Goal: Task Accomplishment & Management: Use online tool/utility

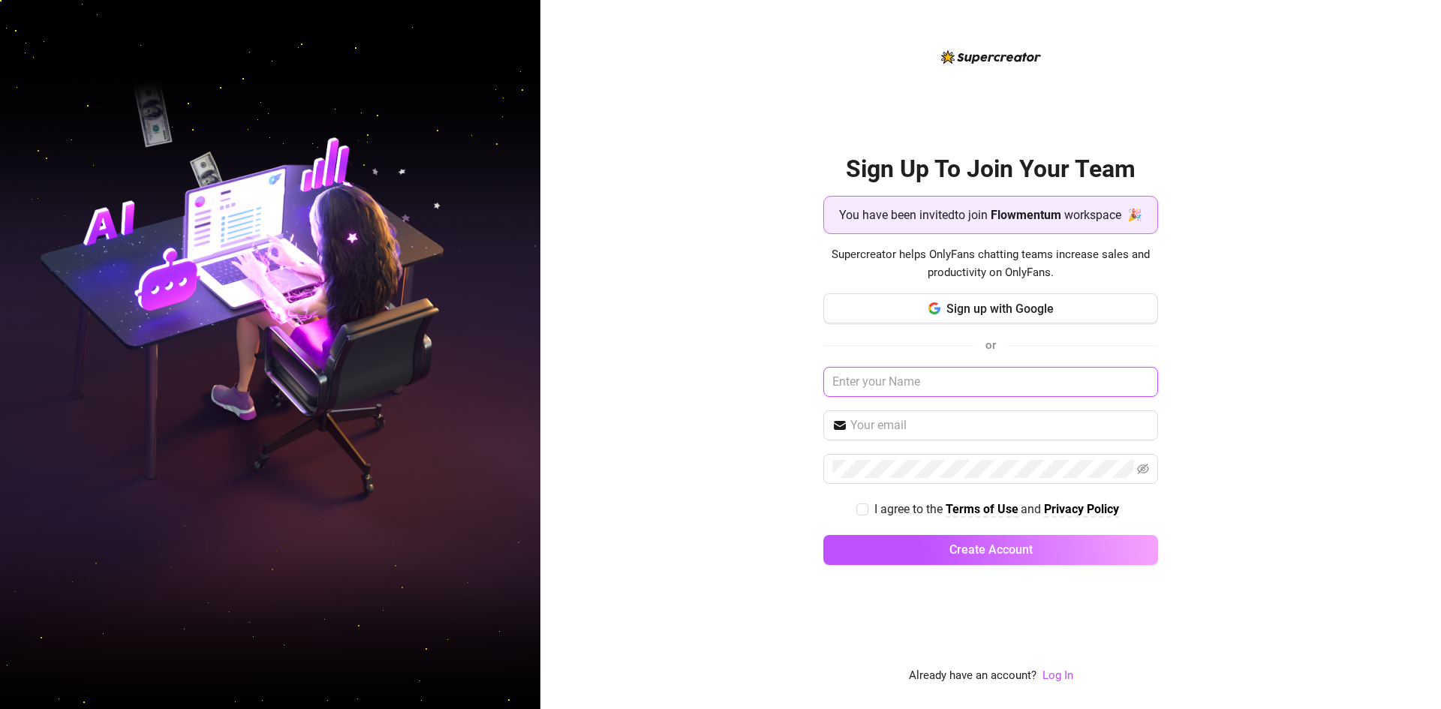
click at [977, 382] on input "text" at bounding box center [990, 382] width 335 height 30
click at [1014, 307] on span "Sign up with Google" at bounding box center [1000, 309] width 107 height 14
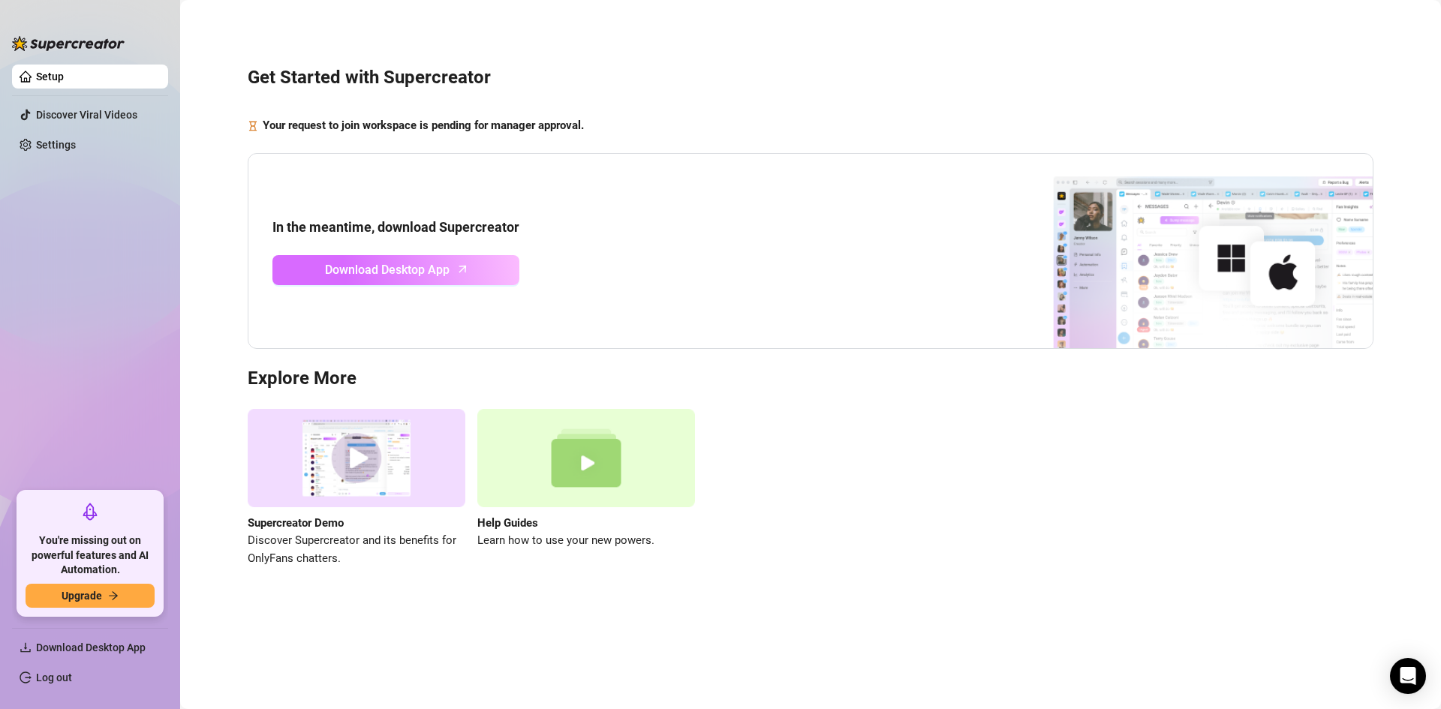
click at [461, 261] on icon "arrow-up" at bounding box center [462, 268] width 17 height 17
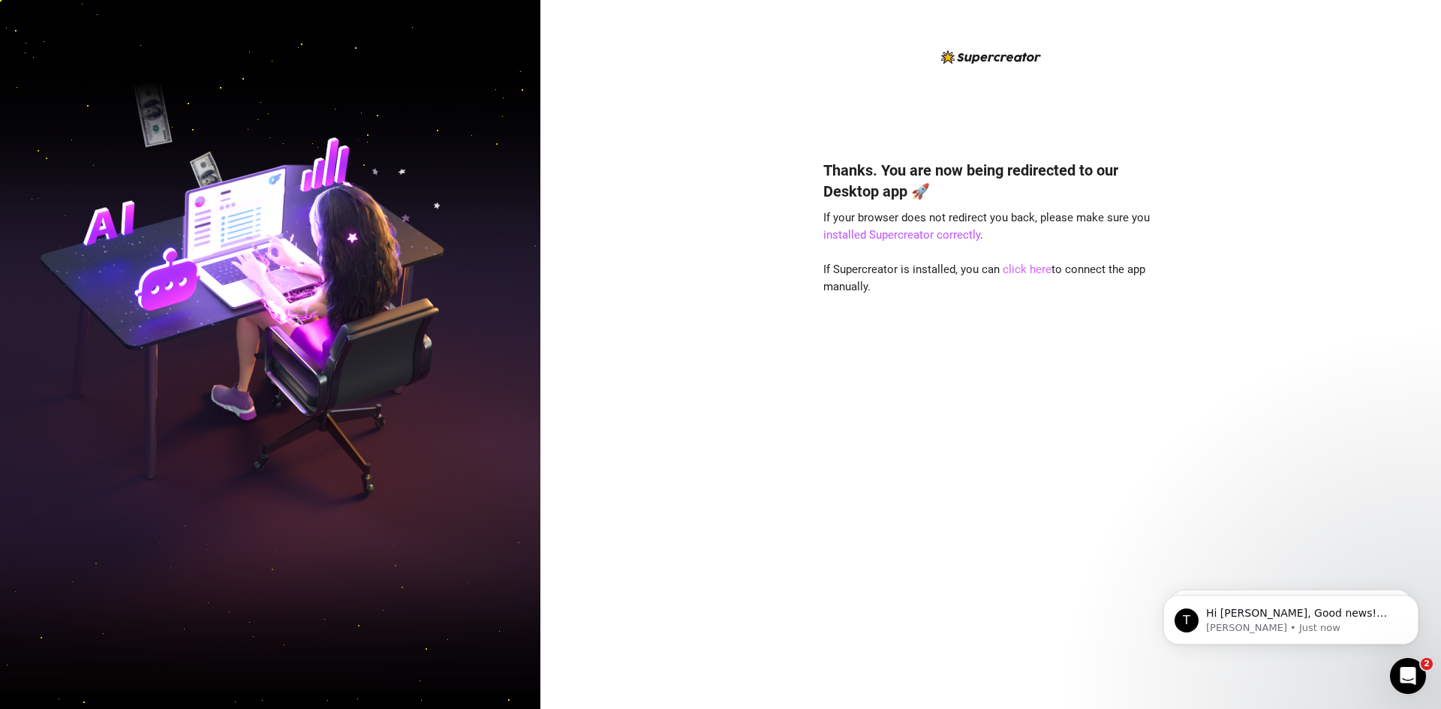
click at [1028, 265] on link "click here" at bounding box center [1027, 270] width 49 height 14
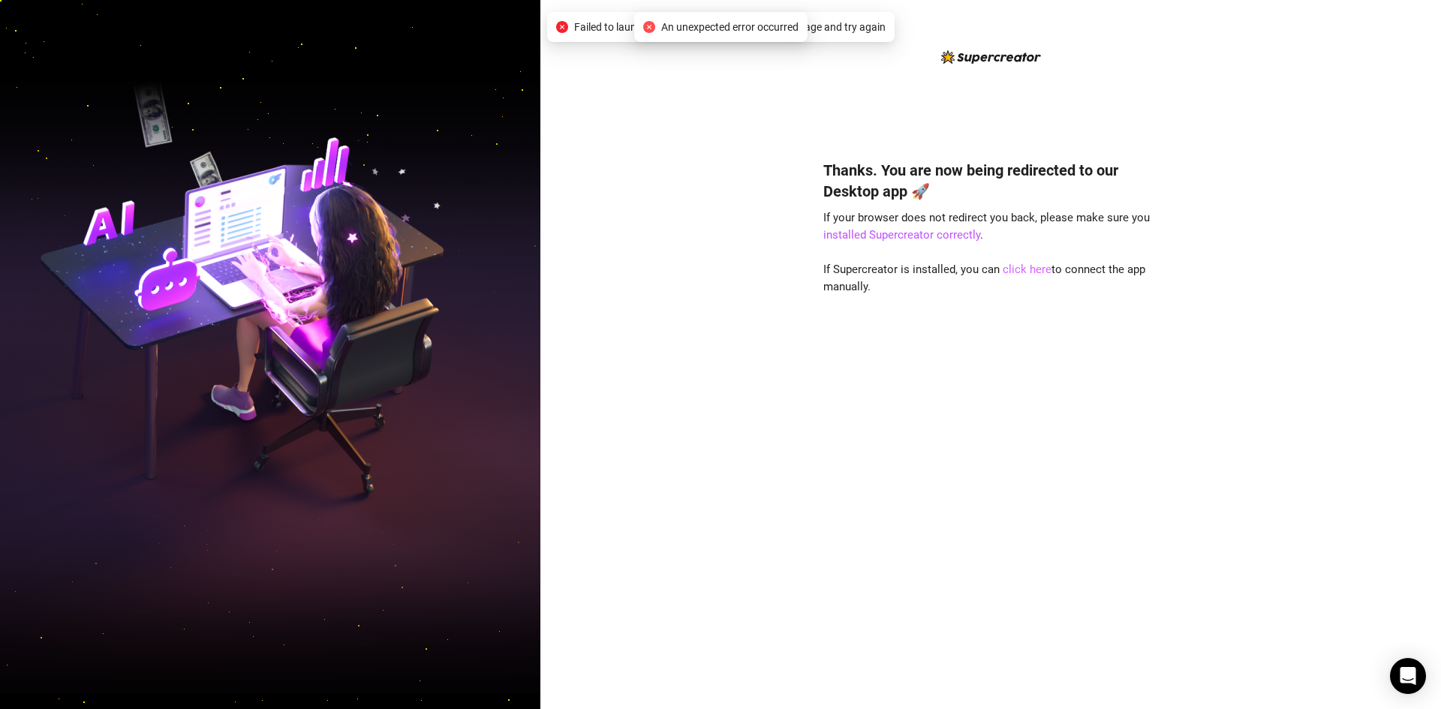
click at [1029, 275] on link "click here" at bounding box center [1027, 270] width 49 height 14
click at [1028, 273] on link "click here" at bounding box center [1027, 270] width 49 height 14
click at [1028, 272] on link "click here" at bounding box center [1027, 270] width 49 height 14
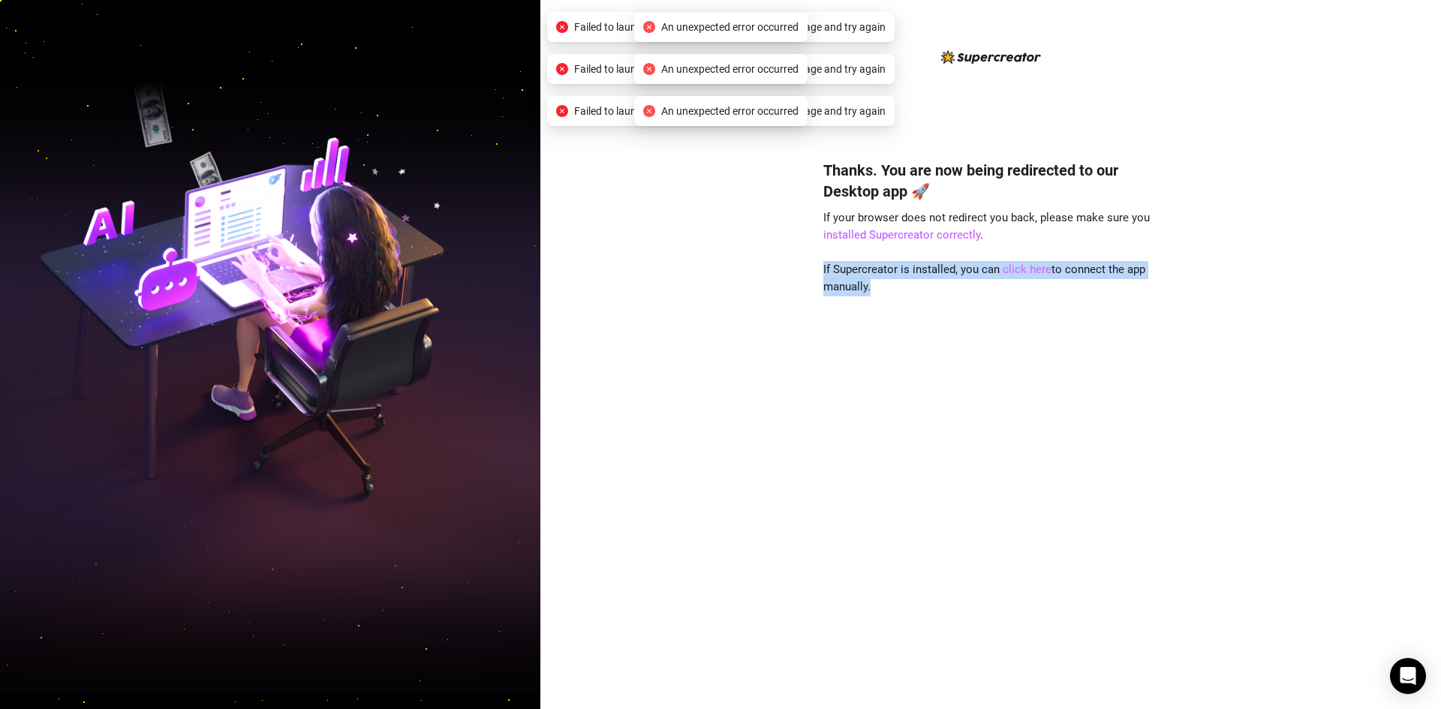
click at [1028, 272] on link "click here" at bounding box center [1027, 270] width 49 height 14
click at [1026, 269] on link "click here" at bounding box center [1027, 270] width 49 height 14
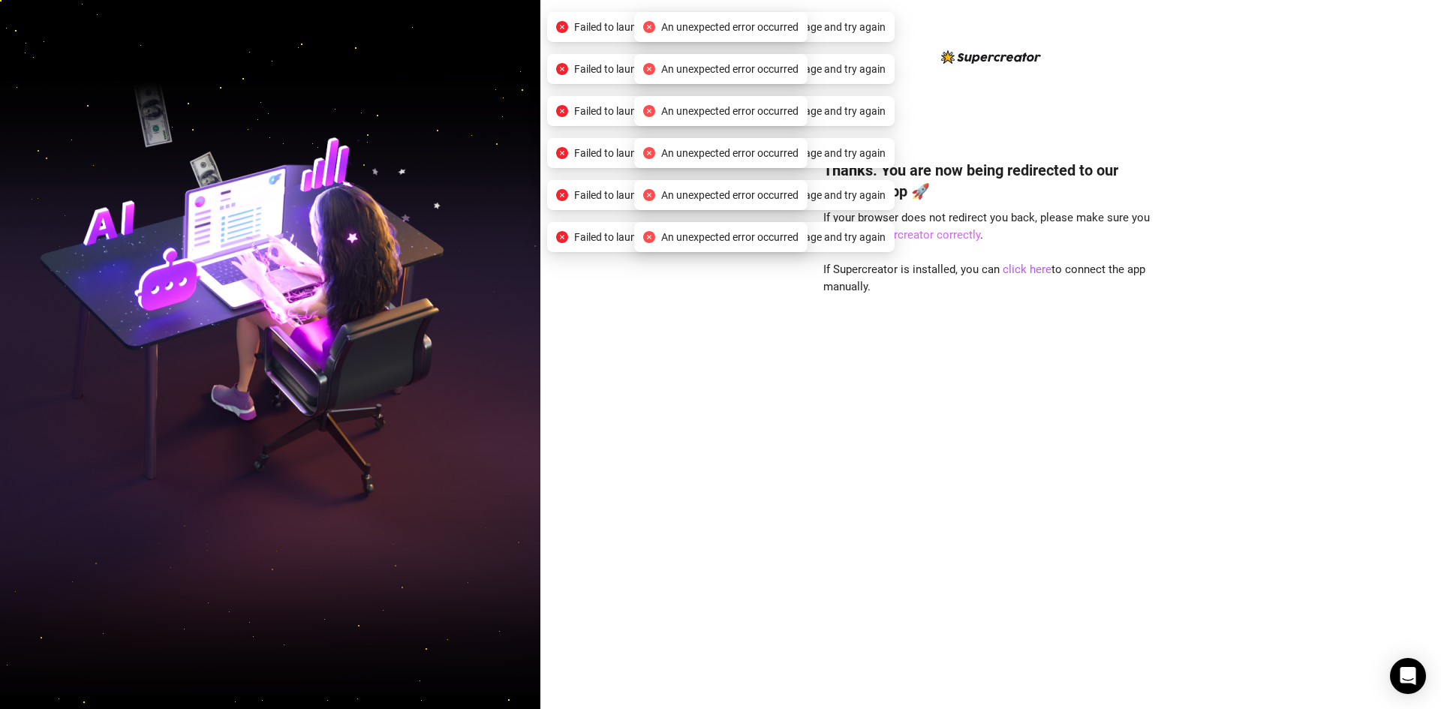
click at [938, 238] on link "installed Supercreator correctly" at bounding box center [901, 235] width 157 height 14
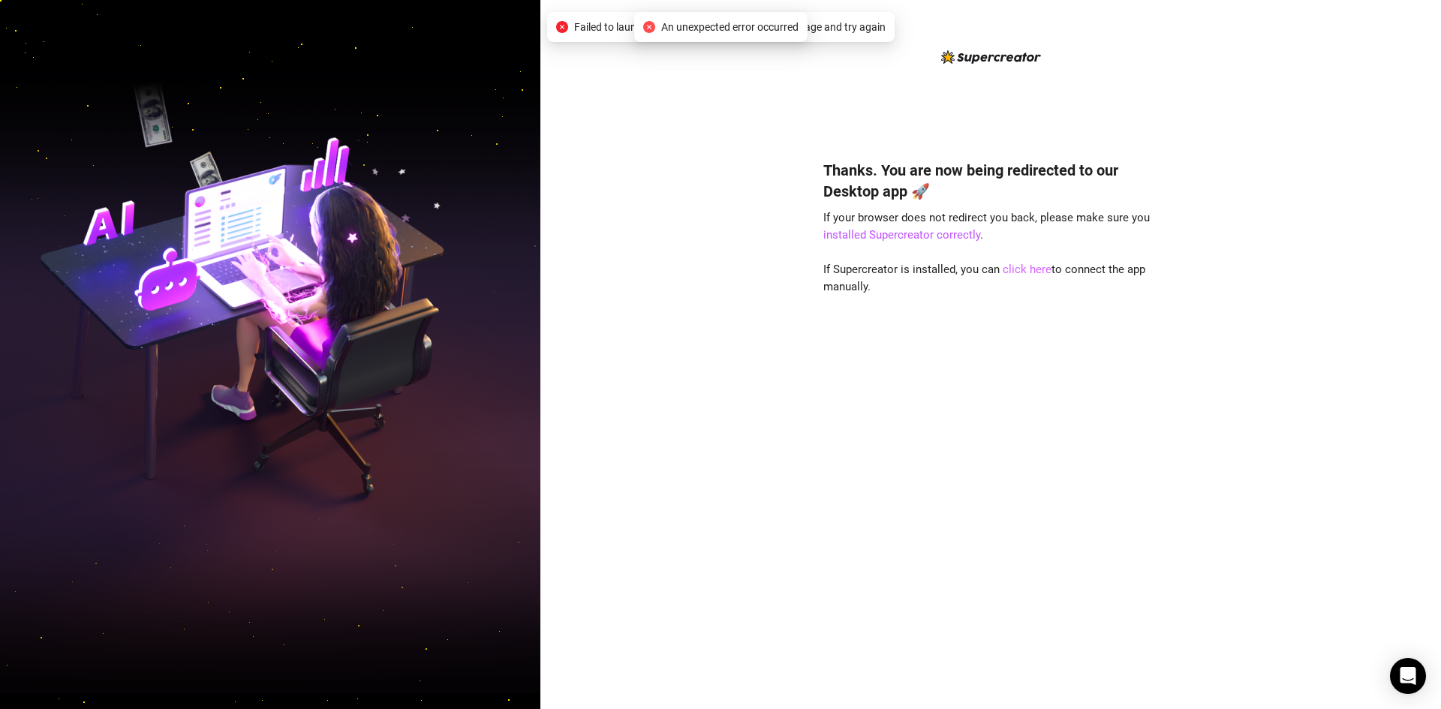
click at [1003, 267] on link "click here" at bounding box center [1027, 270] width 49 height 14
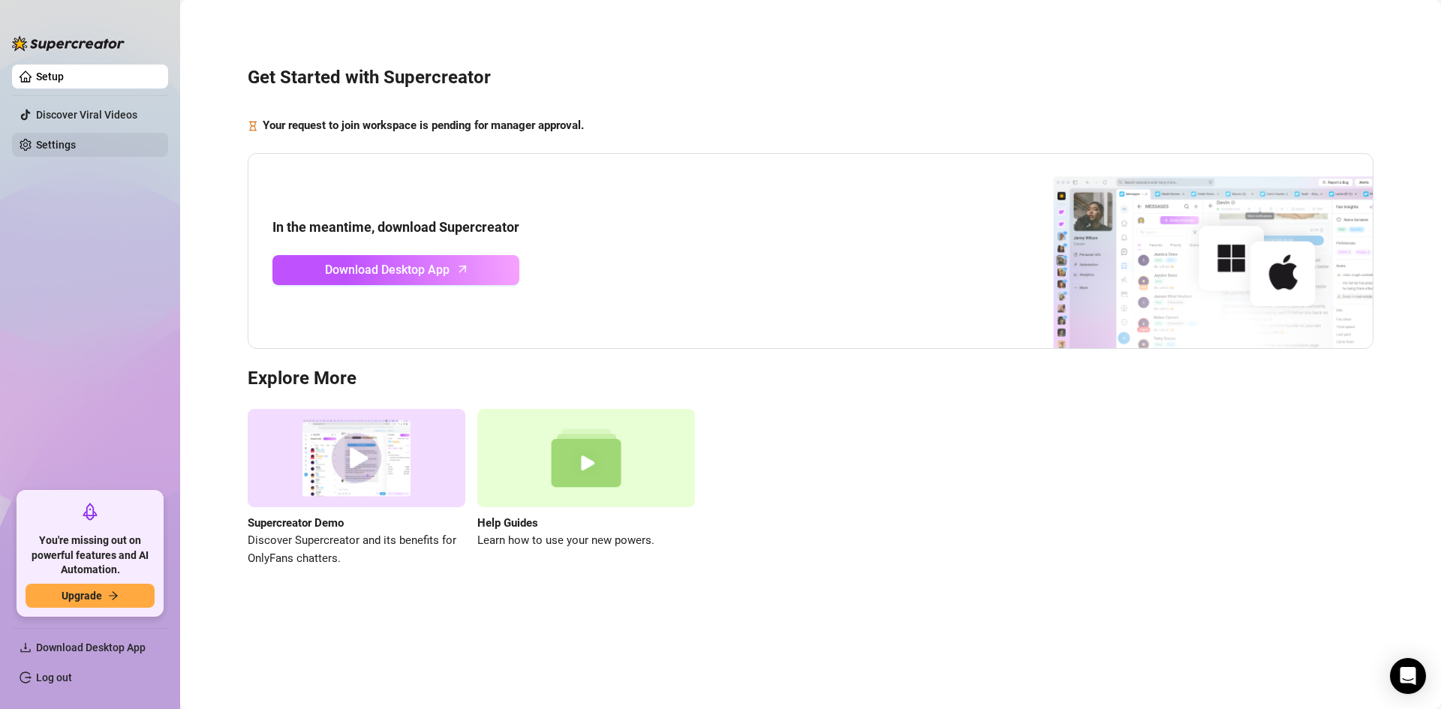
click at [76, 146] on link "Settings" at bounding box center [56, 145] width 40 height 12
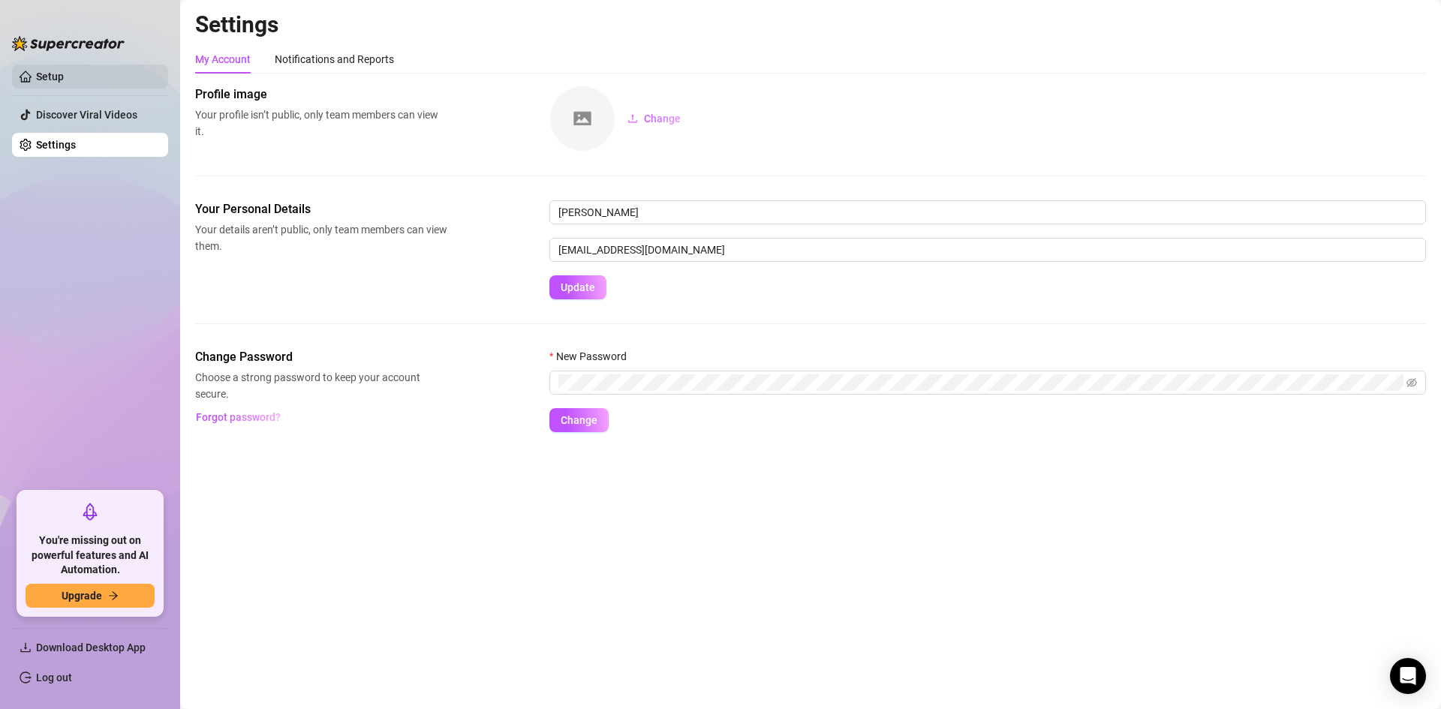
click at [64, 74] on link "Setup" at bounding box center [50, 77] width 28 height 12
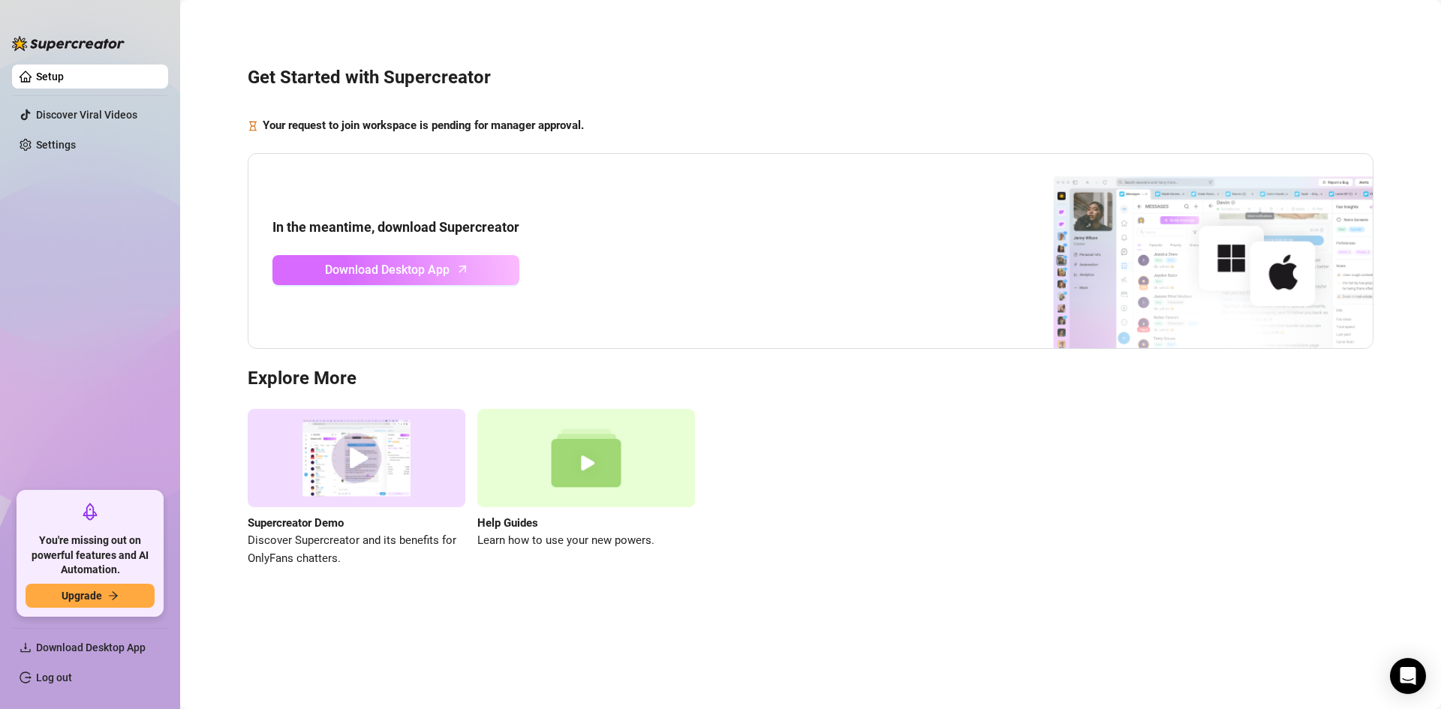
click at [435, 263] on span "Download Desktop App" at bounding box center [387, 269] width 125 height 19
drag, startPoint x: 1007, startPoint y: 710, endPoint x: 1065, endPoint y: 745, distance: 68.0
click at [1065, 709] on html "Setup Discover Viral Videos Settings You're missing out on powerful features an…" at bounding box center [720, 354] width 1441 height 709
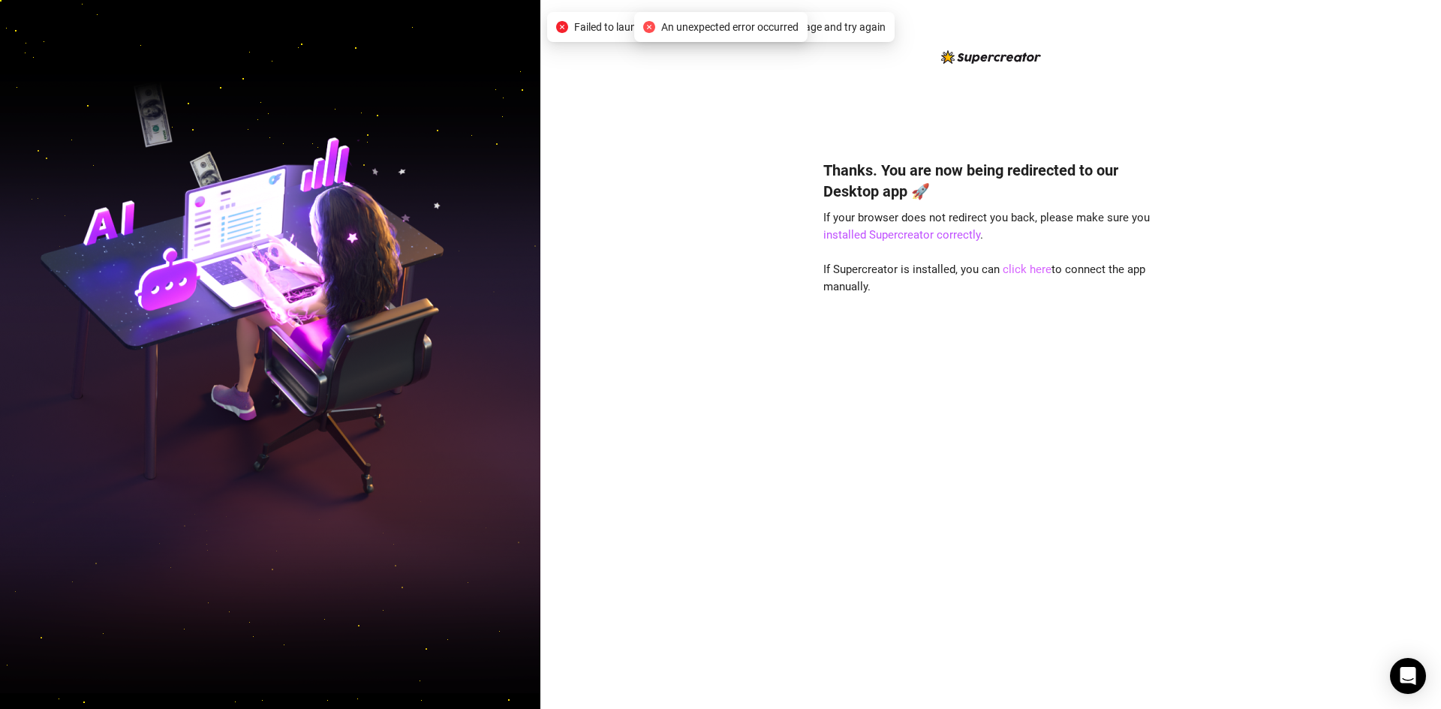
click at [1025, 269] on link "click here" at bounding box center [1027, 270] width 49 height 14
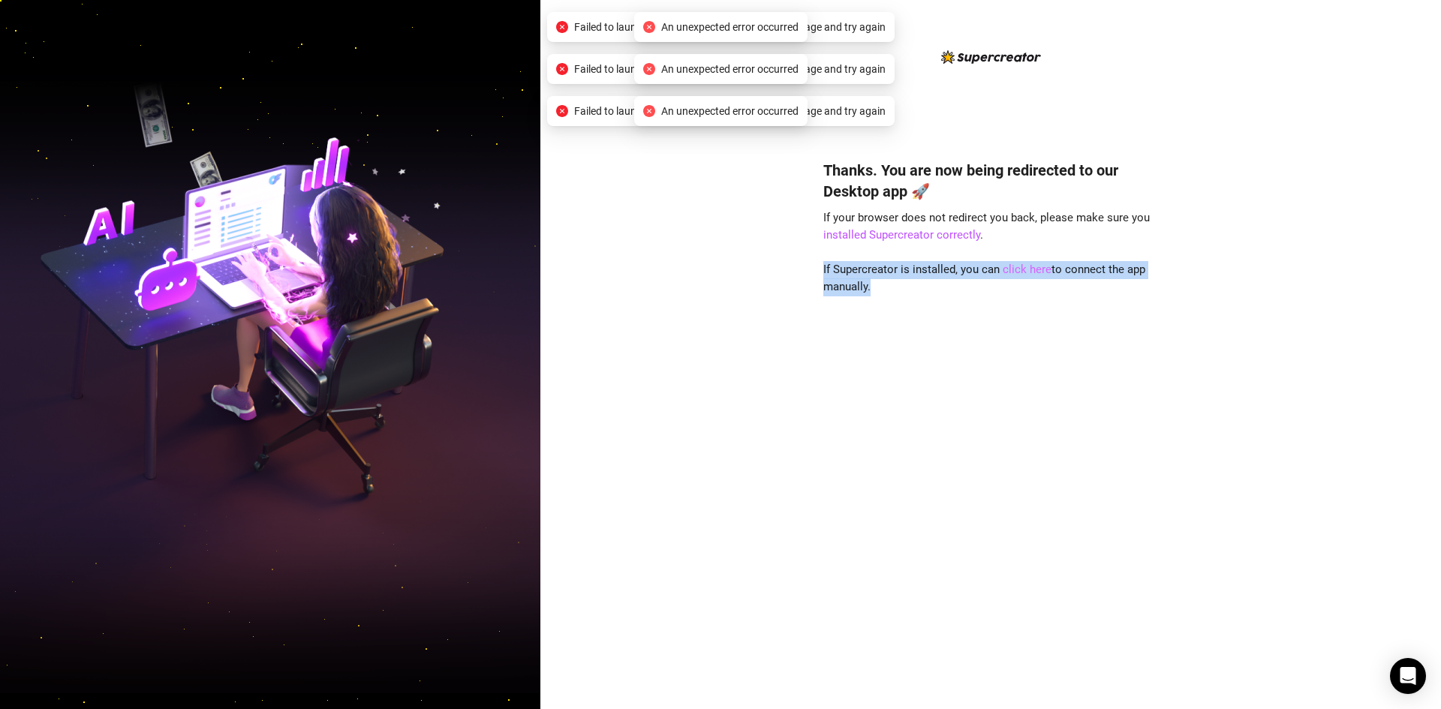
click at [1025, 269] on link "click here" at bounding box center [1027, 270] width 49 height 14
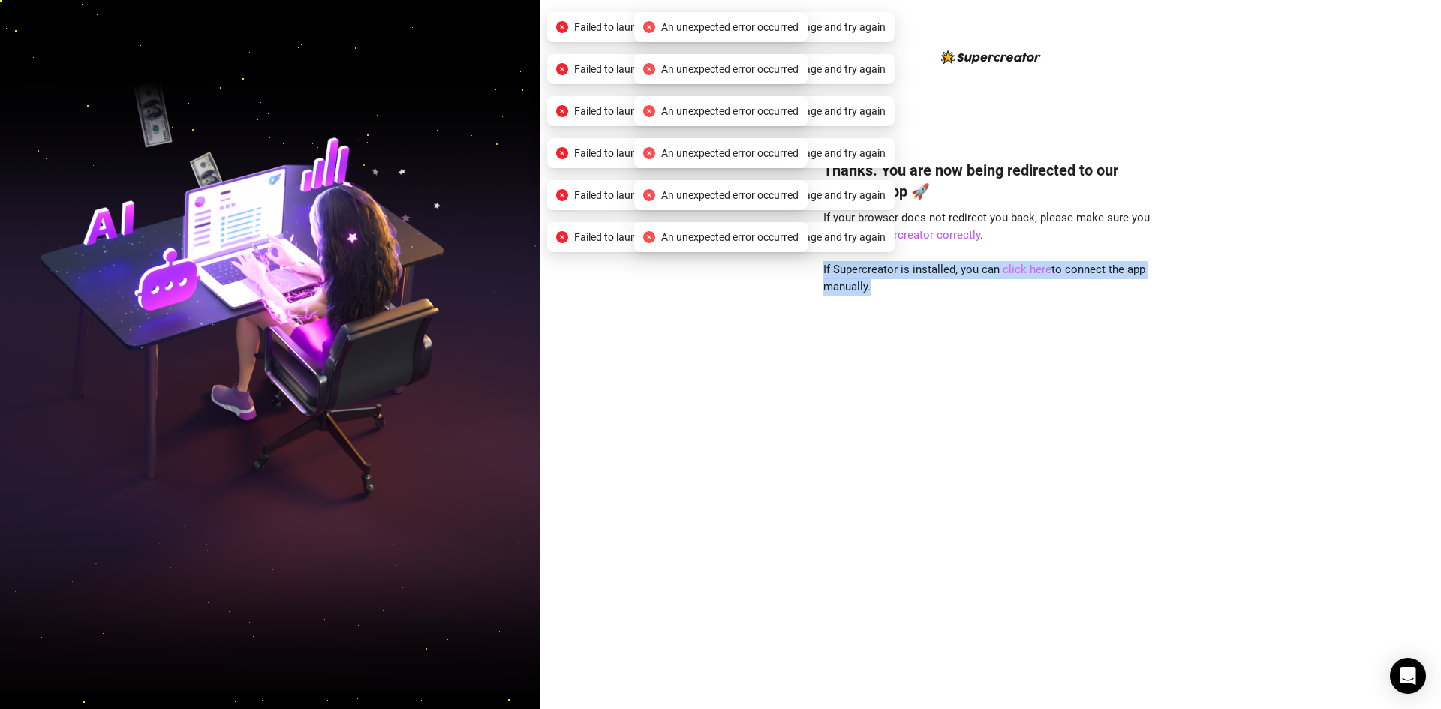
click at [1025, 269] on link "click here" at bounding box center [1027, 270] width 49 height 14
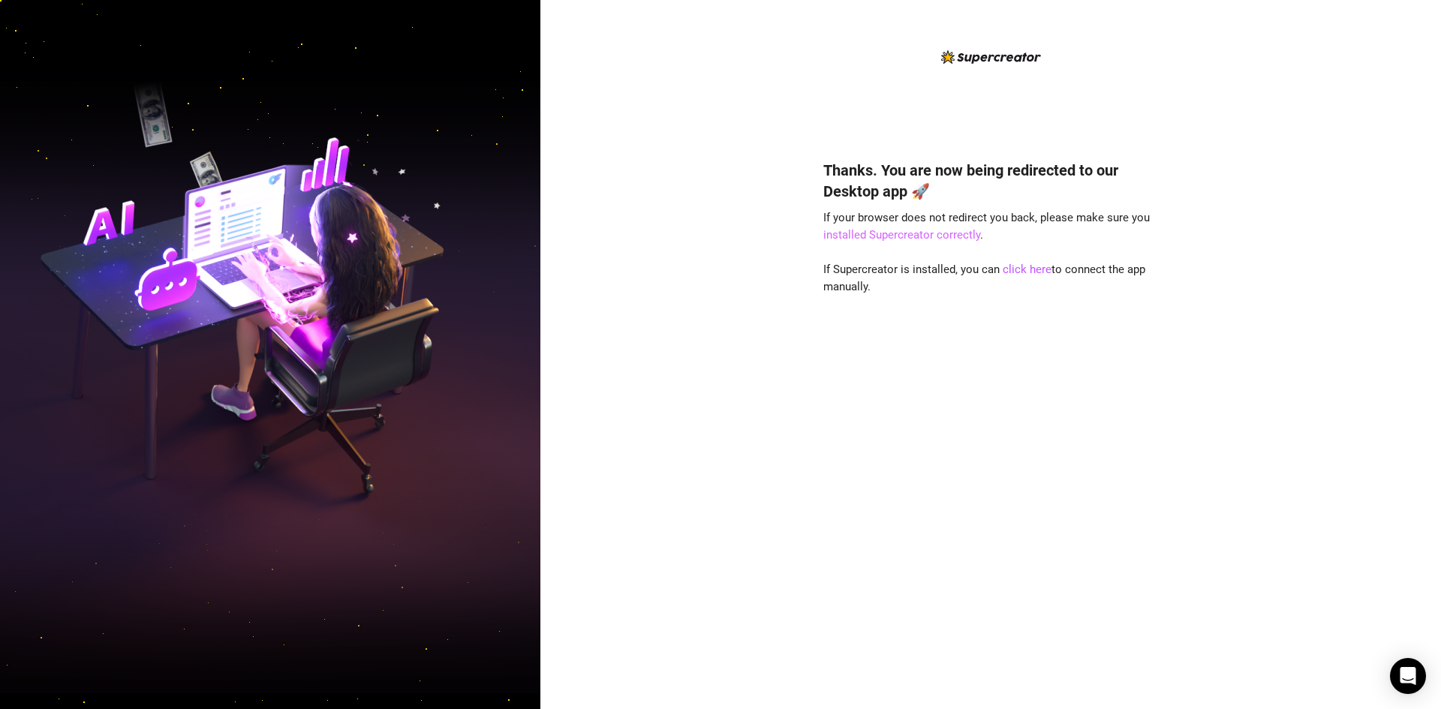
click at [959, 237] on link "installed Supercreator correctly" at bounding box center [901, 235] width 157 height 14
